Goal: Navigation & Orientation: Find specific page/section

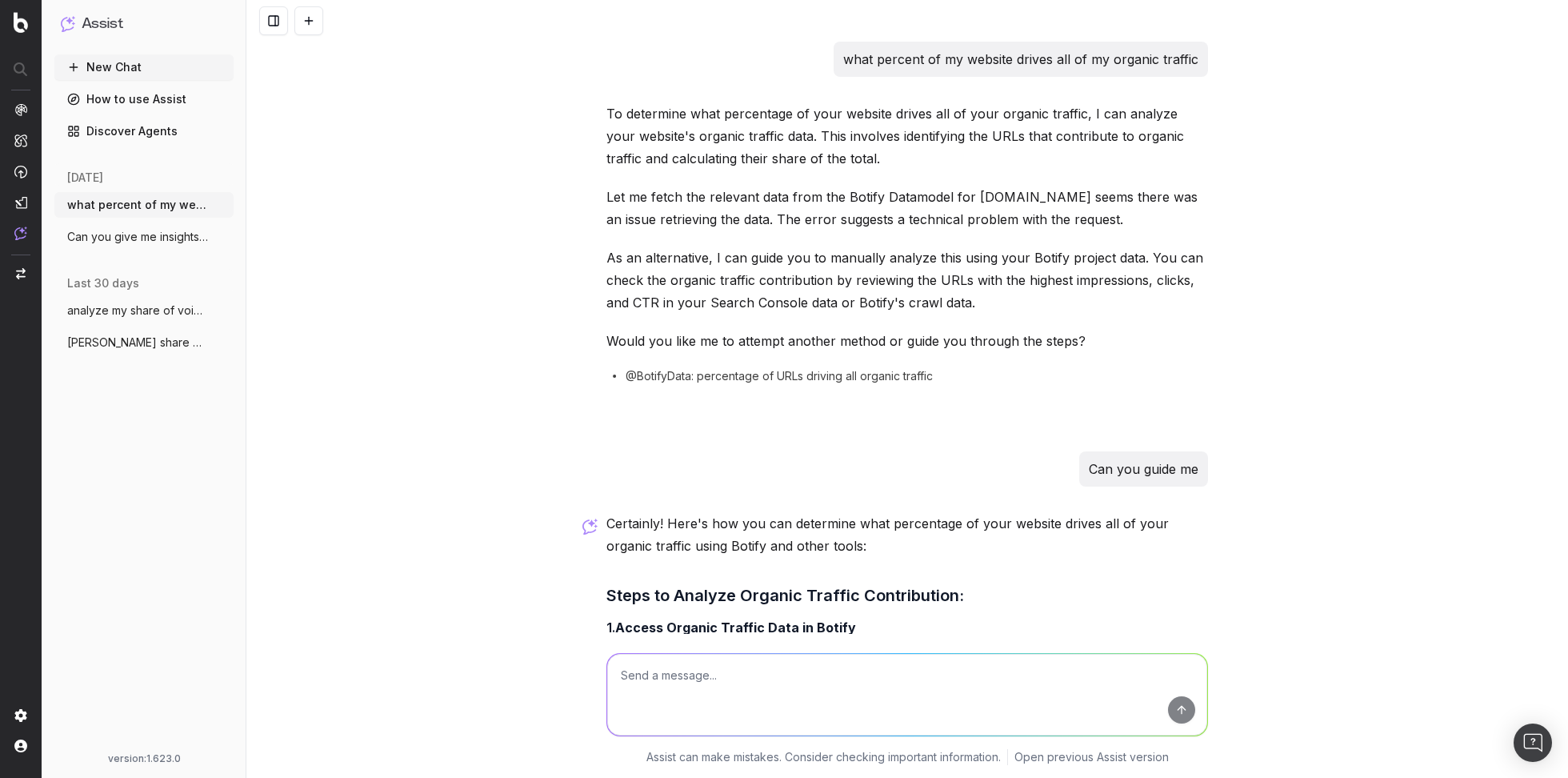
scroll to position [379, 0]
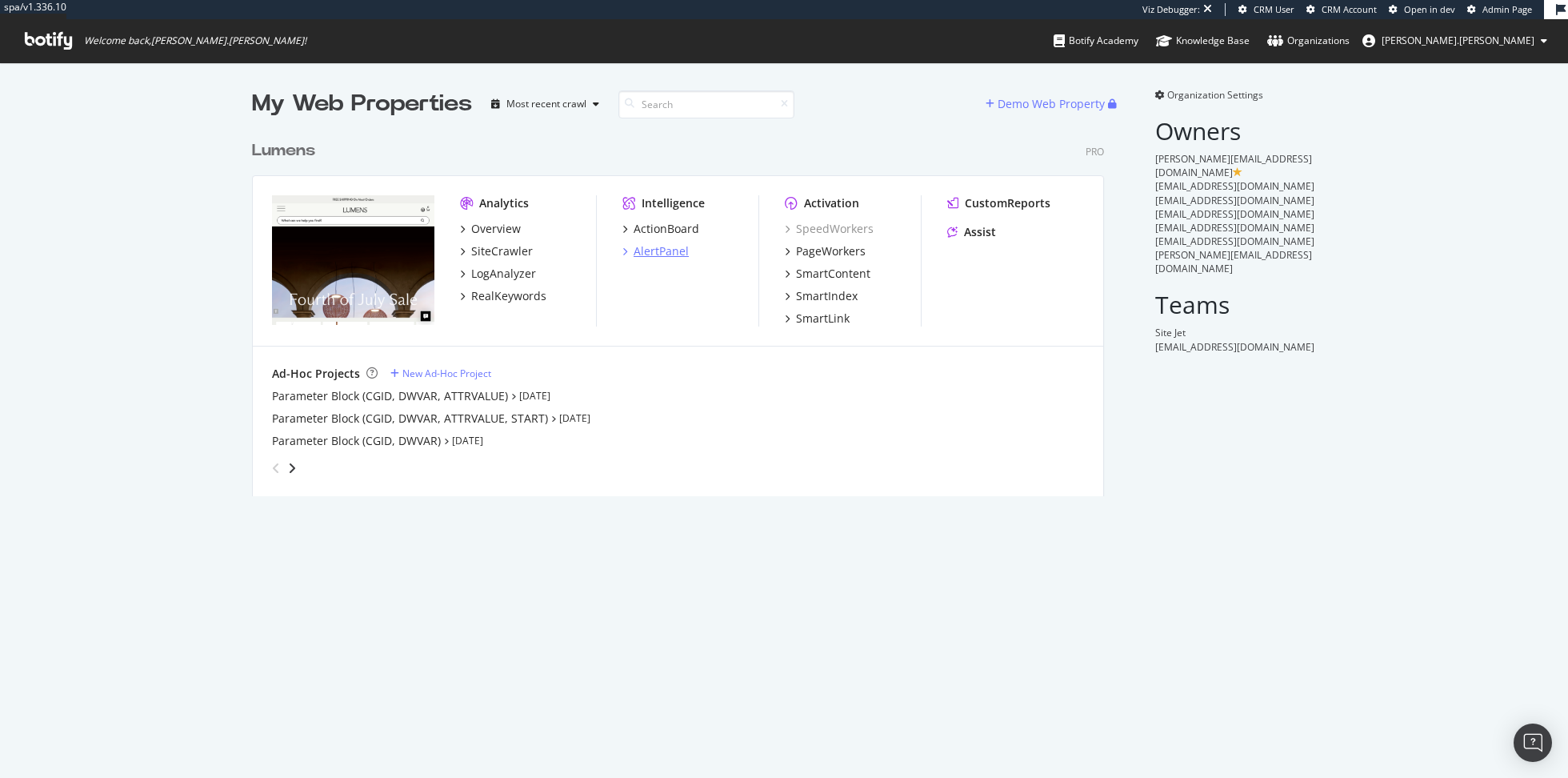
scroll to position [376, 864]
click at [496, 249] on div "SiteCrawler" at bounding box center [501, 250] width 62 height 16
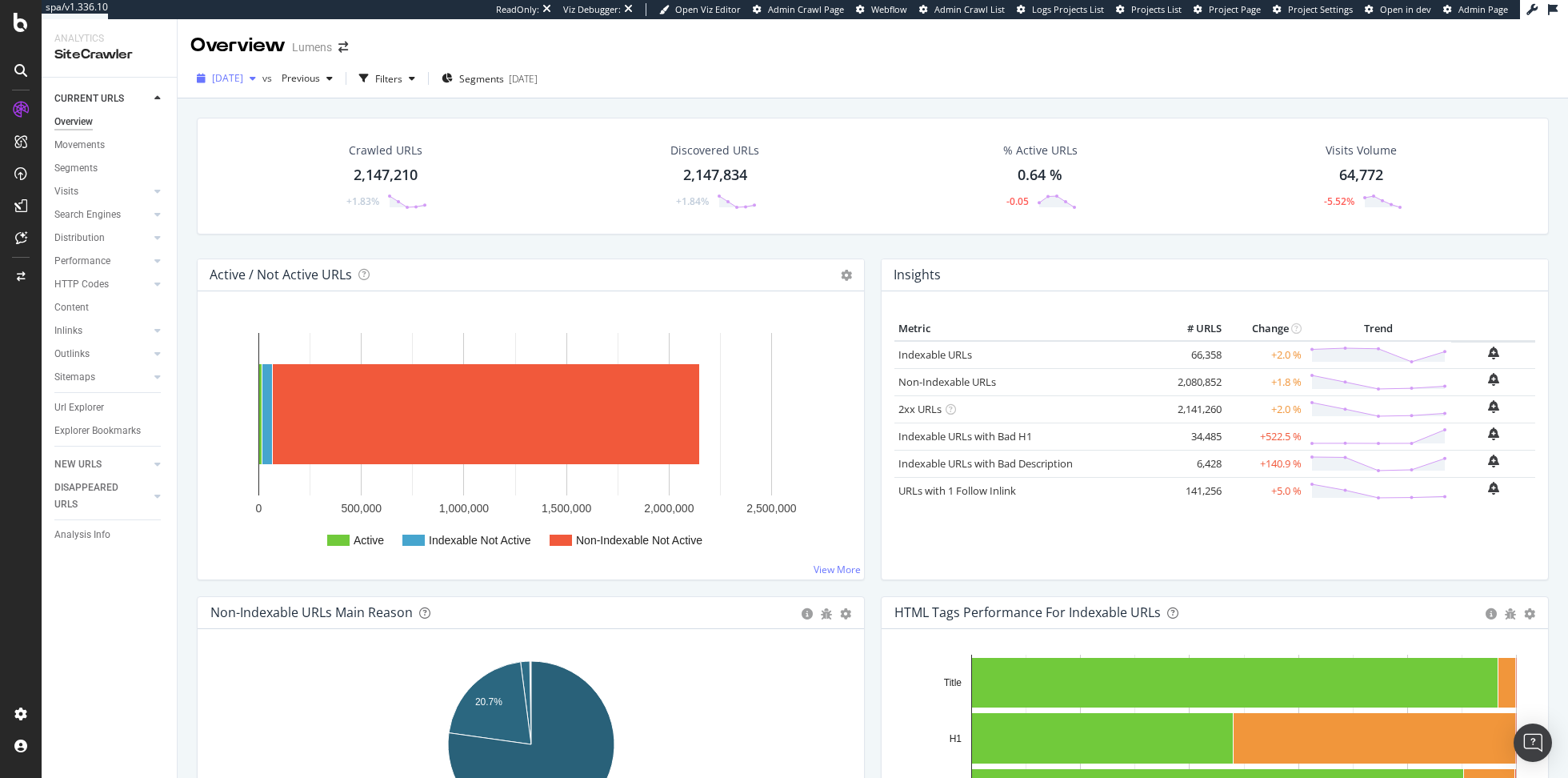
click at [243, 80] on span "2025 Aug. 3rd" at bounding box center [228, 78] width 31 height 14
click at [96, 663] on div "Crawl Manager" at bounding box center [145, 669] width 191 height 13
